Goal: Information Seeking & Learning: Learn about a topic

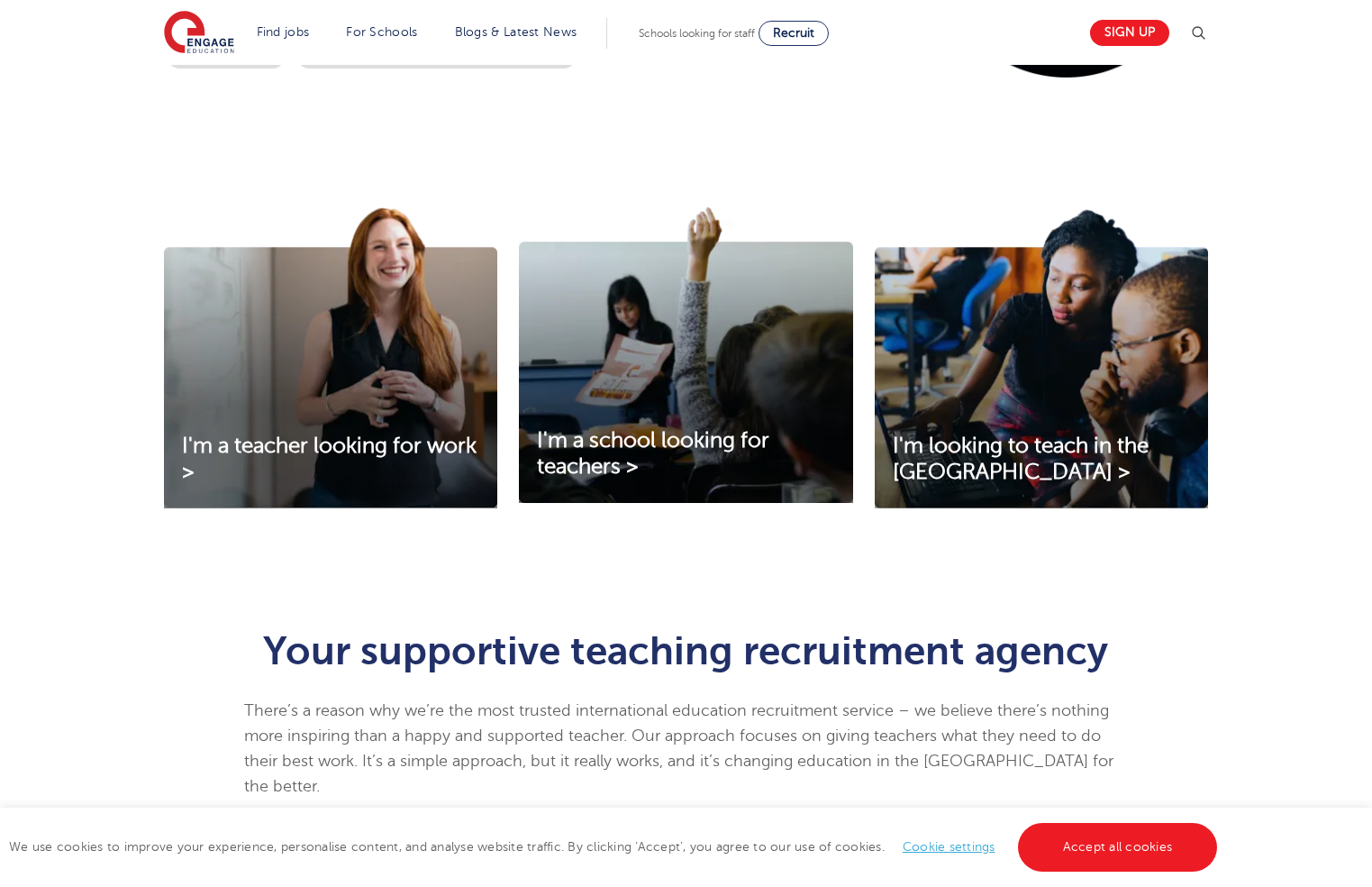
scroll to position [388, 0]
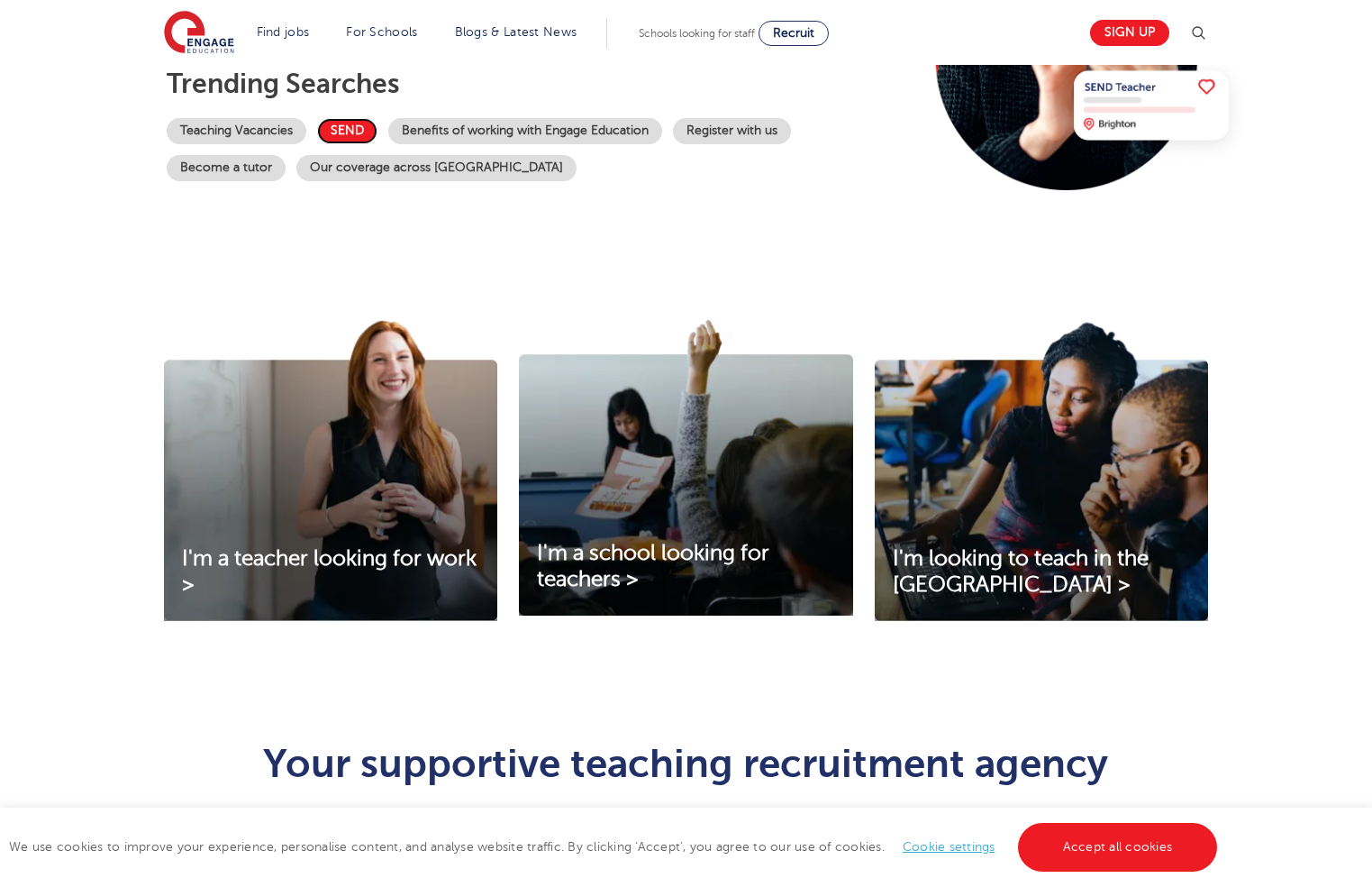
click at [357, 128] on link "SEND" at bounding box center [348, 131] width 60 height 26
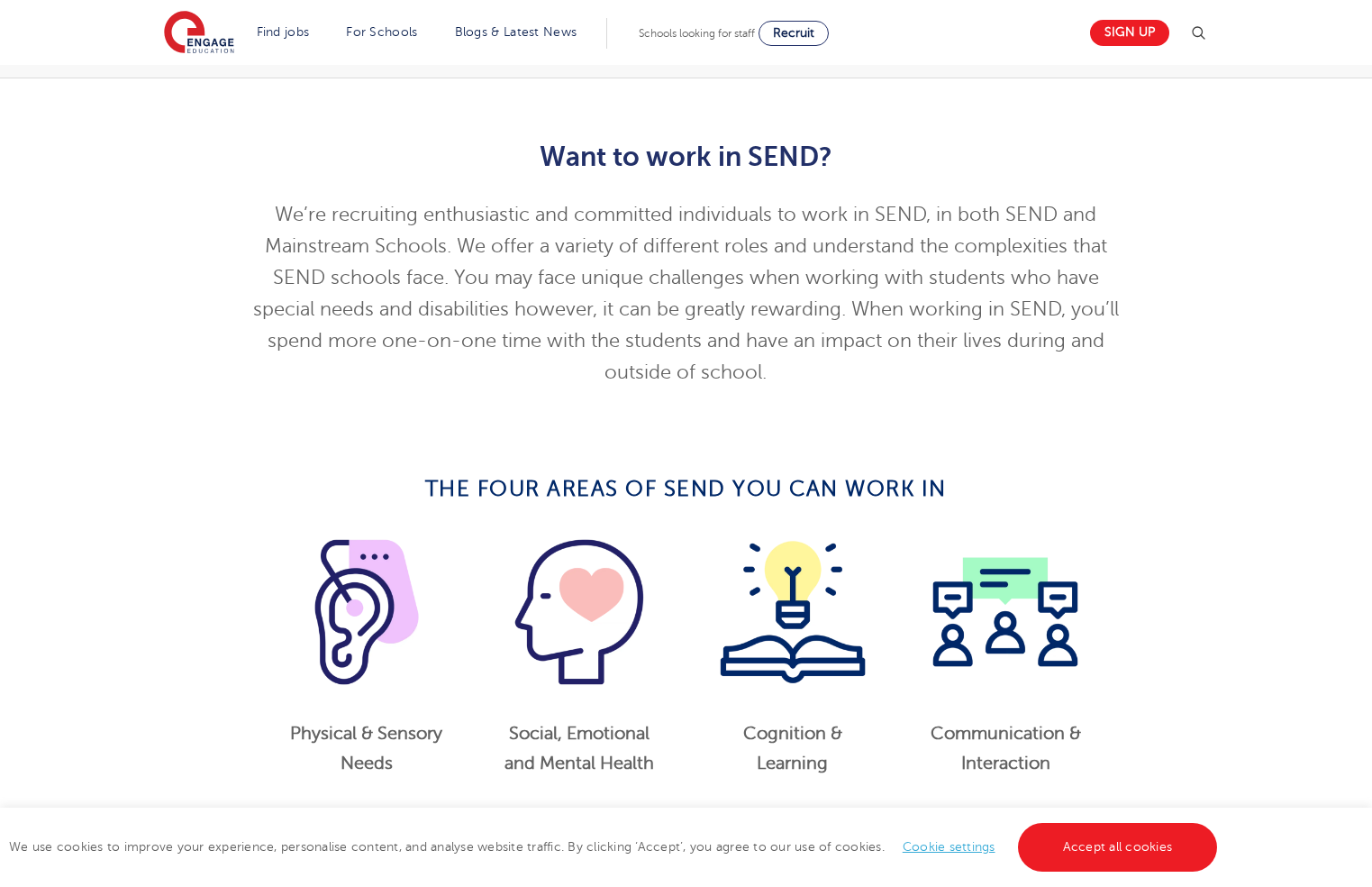
scroll to position [656, 0]
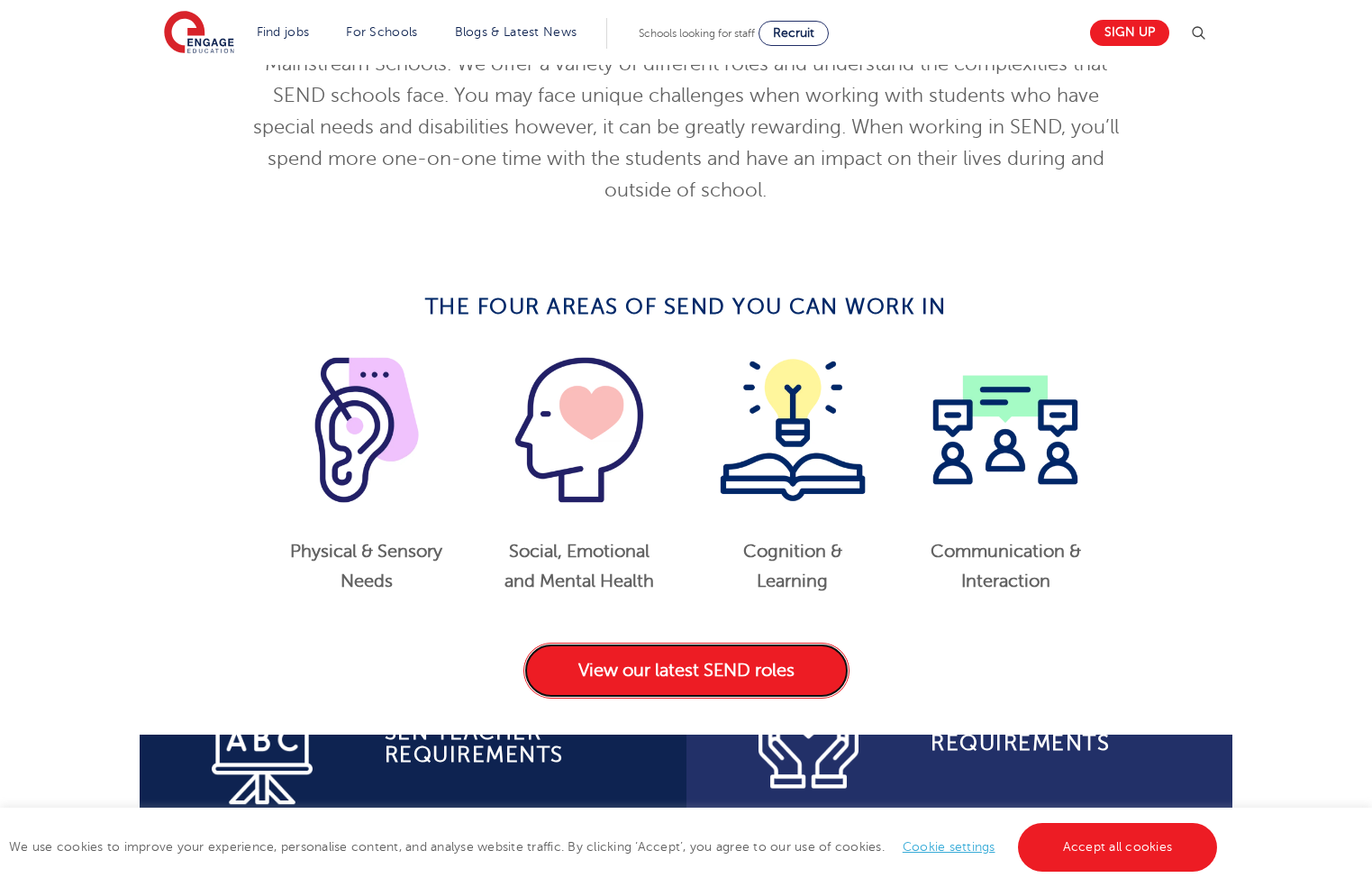
click at [701, 659] on link "View our latest SEND roles" at bounding box center [686, 670] width 326 height 56
